Goal: Task Accomplishment & Management: Complete application form

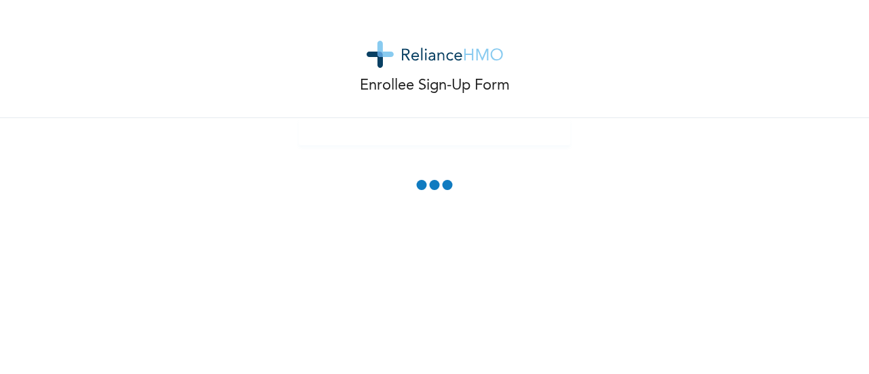
click at [710, 43] on div "Enrollee Sign-Up Form" at bounding box center [434, 59] width 869 height 118
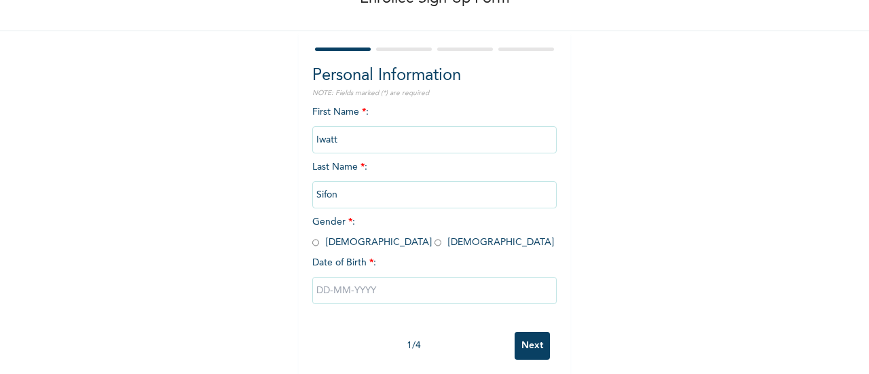
scroll to position [88, 0]
click at [312, 244] on input "radio" at bounding box center [315, 241] width 7 height 13
radio input "true"
click at [320, 292] on input "text" at bounding box center [434, 288] width 244 height 27
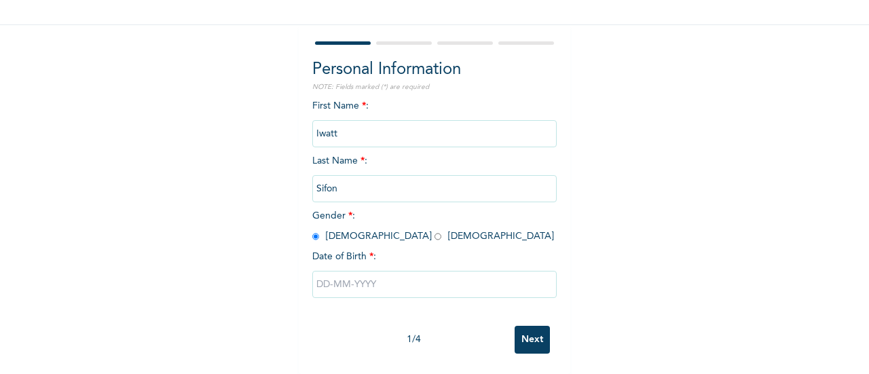
select select "8"
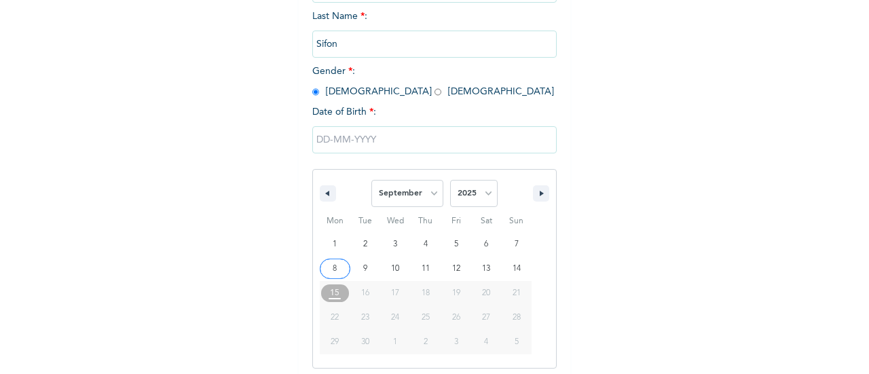
scroll to position [244, 0]
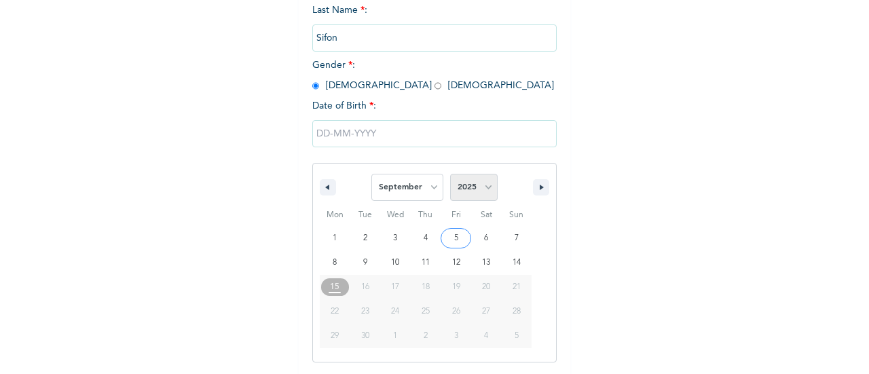
click at [478, 187] on select "2025 2024 2023 2022 2021 2020 2019 2018 2017 2016 2015 2014 2013 2012 2011 2010…" at bounding box center [473, 187] width 47 height 27
select select "1997"
click at [450, 175] on select "2025 2024 2023 2022 2021 2020 2019 2018 2017 2016 2015 2014 2013 2012 2011 2010…" at bounding box center [473, 187] width 47 height 27
click at [432, 184] on select "January February March April May June July August September October November De…" at bounding box center [407, 187] width 72 height 27
select select "6"
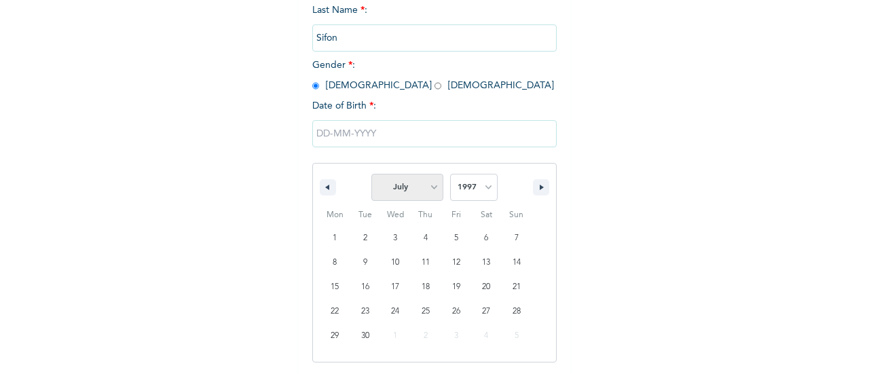
click at [371, 175] on select "January February March April May June July August September October November De…" at bounding box center [407, 187] width 72 height 27
type input "[DATE]"
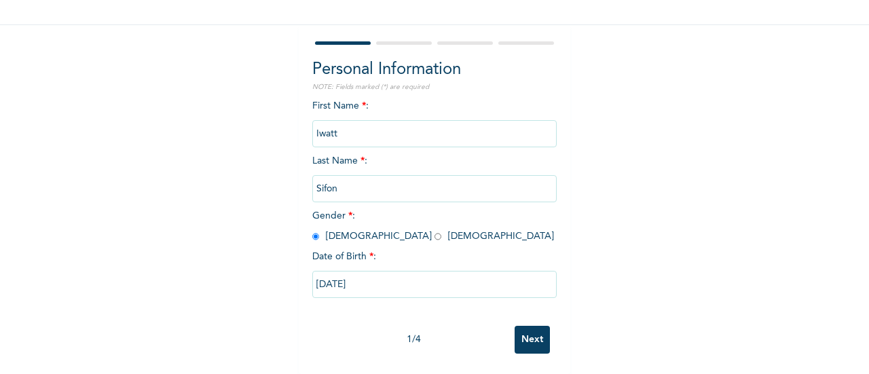
scroll to position [104, 0]
click at [342, 273] on input "[DATE]" at bounding box center [434, 284] width 244 height 27
select select "6"
select select "1997"
click at [655, 238] on div "Enrollee Sign-Up Form Personal Information NOTE: Fields marked (*) are required…" at bounding box center [434, 140] width 869 height 467
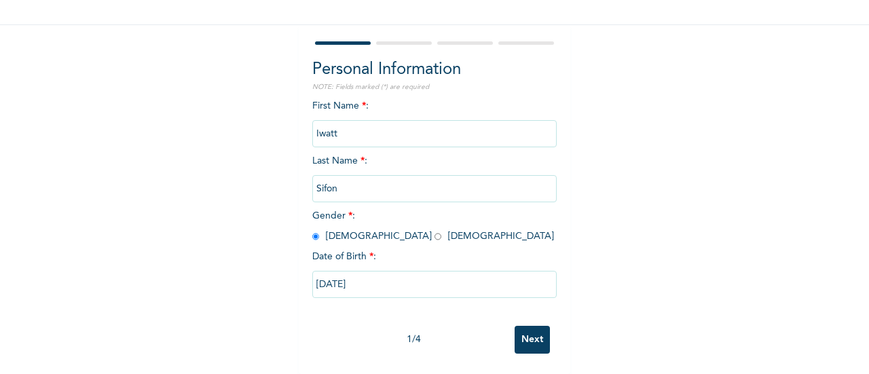
click at [534, 326] on input "Next" at bounding box center [531, 340] width 35 height 28
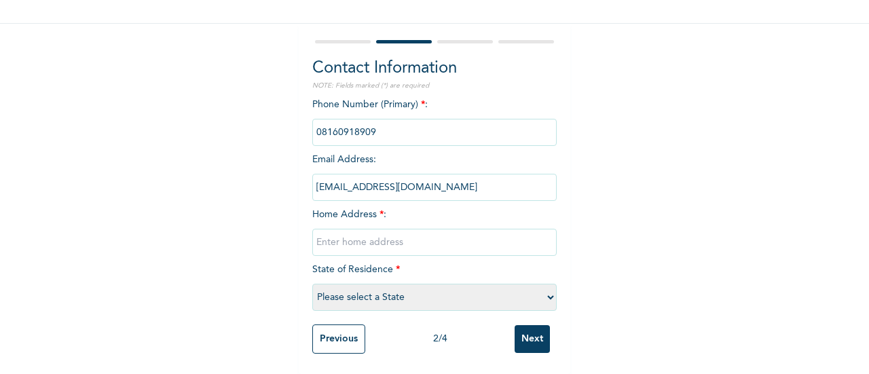
drag, startPoint x: 470, startPoint y: 173, endPoint x: 317, endPoint y: 184, distance: 153.7
click at [317, 184] on input "[EMAIL_ADDRESS][DOMAIN_NAME]" at bounding box center [434, 187] width 244 height 27
click at [685, 223] on div "Enrollee Sign-Up Form Contact Information NOTE: Fields marked (*) are required …" at bounding box center [434, 140] width 869 height 468
click at [378, 237] on input "text" at bounding box center [434, 242] width 244 height 27
paste input "[STREET_ADDRESS]"
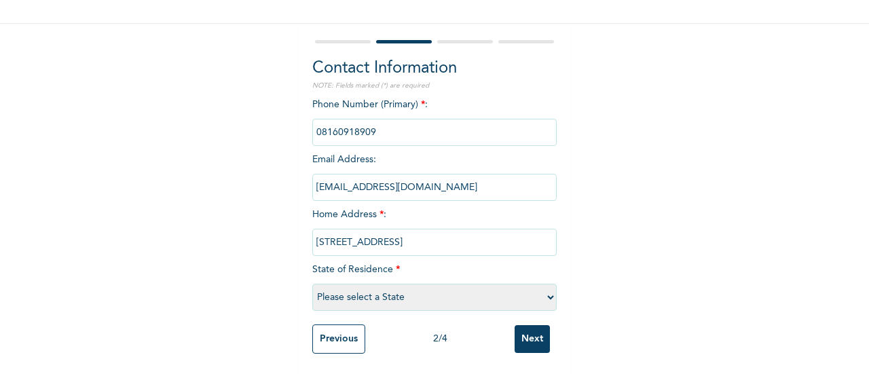
scroll to position [106, 0]
type input "[STREET_ADDRESS]"
click at [393, 284] on select "Please select a State [PERSON_NAME] (FCT) [PERSON_NAME] Ibom [GEOGRAPHIC_DATA] …" at bounding box center [434, 297] width 244 height 27
select select "25"
click at [312, 284] on select "Please select a State [PERSON_NAME] (FCT) [PERSON_NAME] Ibom [GEOGRAPHIC_DATA] …" at bounding box center [434, 297] width 244 height 27
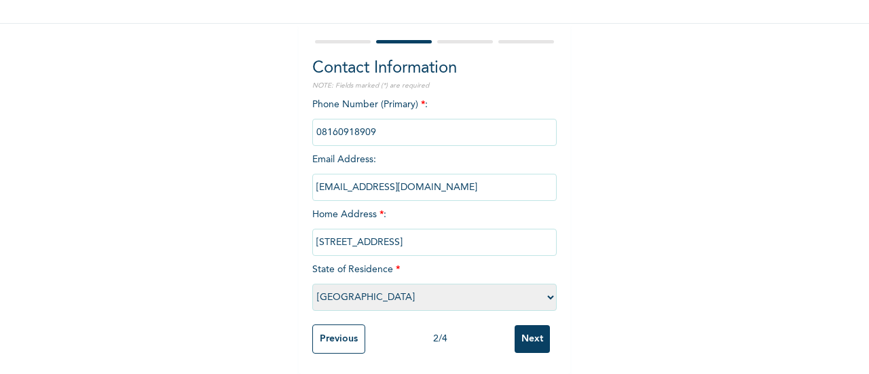
click at [516, 337] on input "Next" at bounding box center [531, 339] width 35 height 28
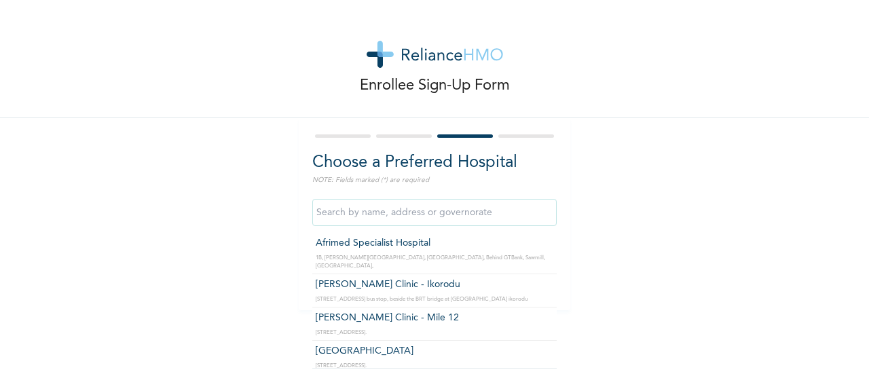
click at [459, 212] on input "text" at bounding box center [434, 212] width 244 height 27
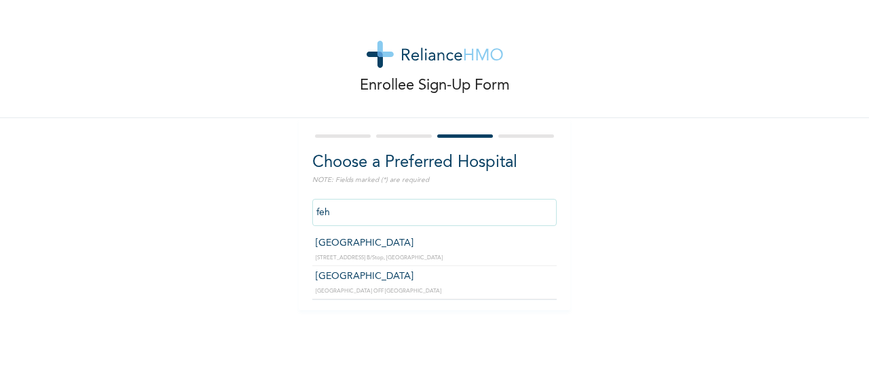
type input "[GEOGRAPHIC_DATA]"
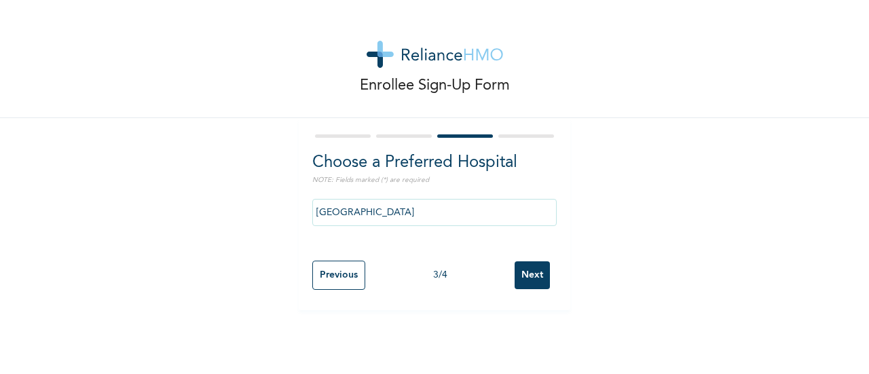
click at [518, 278] on input "Next" at bounding box center [531, 275] width 35 height 28
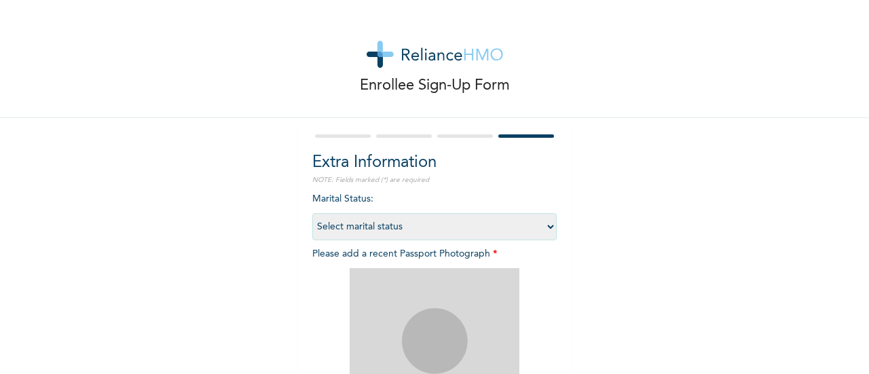
click at [422, 225] on select "Select marital status [DEMOGRAPHIC_DATA] Married [DEMOGRAPHIC_DATA] Widow/[DEMO…" at bounding box center [434, 226] width 244 height 27
select select "1"
click at [312, 213] on select "Select marital status [DEMOGRAPHIC_DATA] Married [DEMOGRAPHIC_DATA] Widow/[DEMO…" at bounding box center [434, 226] width 244 height 27
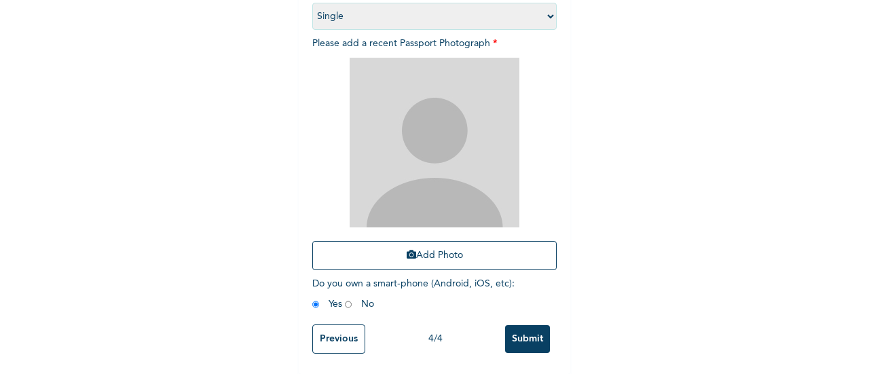
scroll to position [221, 0]
click at [459, 248] on button "Add Photo" at bounding box center [434, 255] width 244 height 29
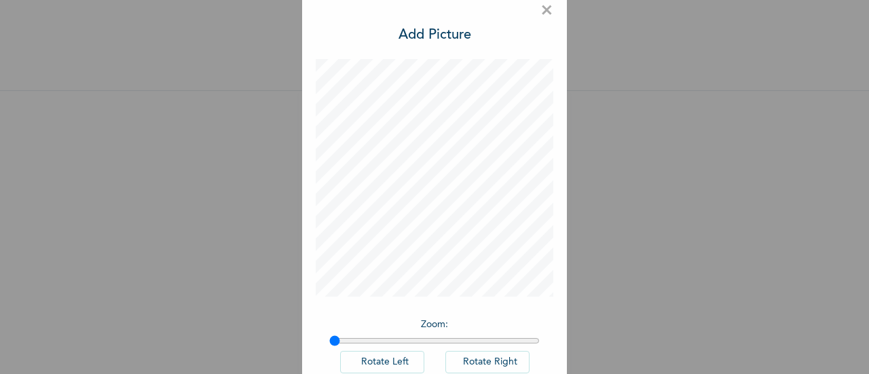
scroll to position [99, 0]
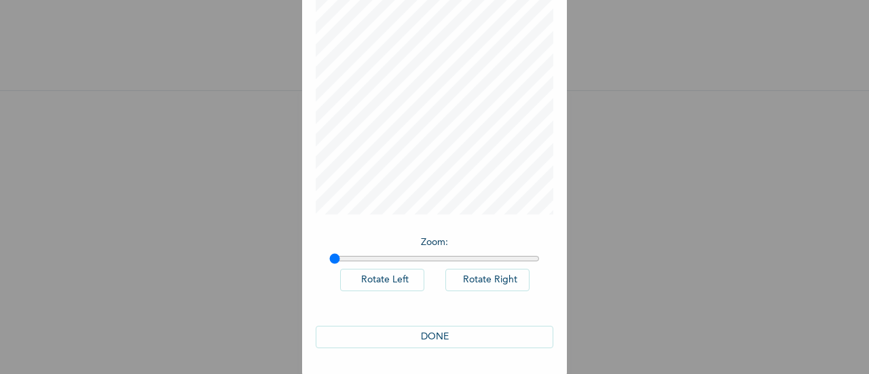
click at [495, 333] on button "DONE" at bounding box center [434, 337] width 237 height 22
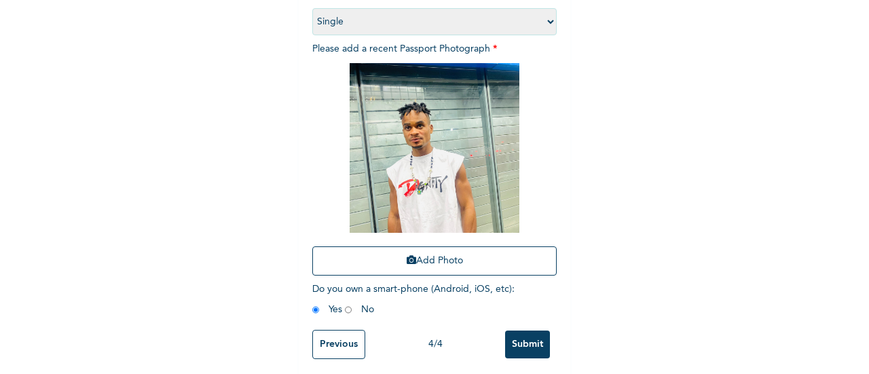
scroll to position [221, 0]
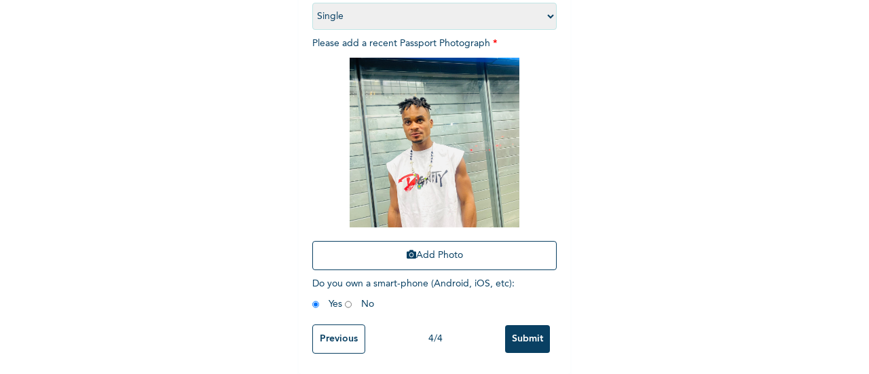
click at [523, 329] on input "Submit" at bounding box center [527, 339] width 45 height 28
